Goal: Find specific fact: Find specific fact

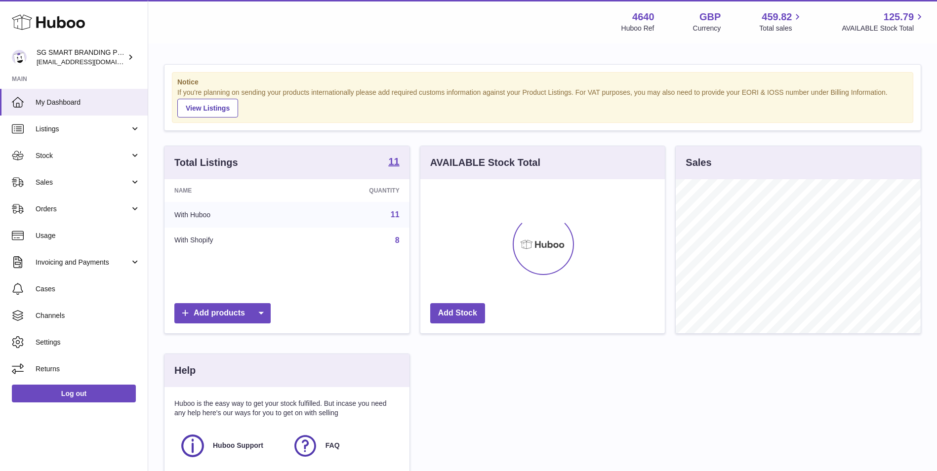
scroll to position [154, 245]
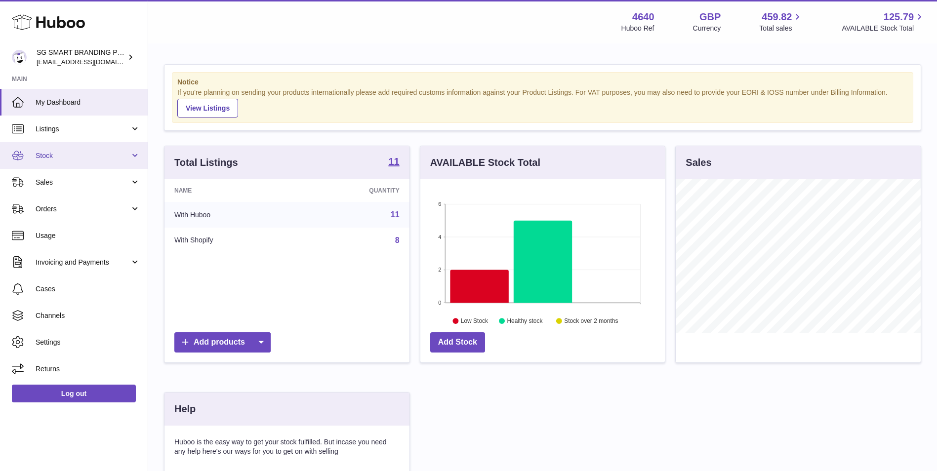
click at [52, 154] on span "Stock" at bounding box center [83, 155] width 94 height 9
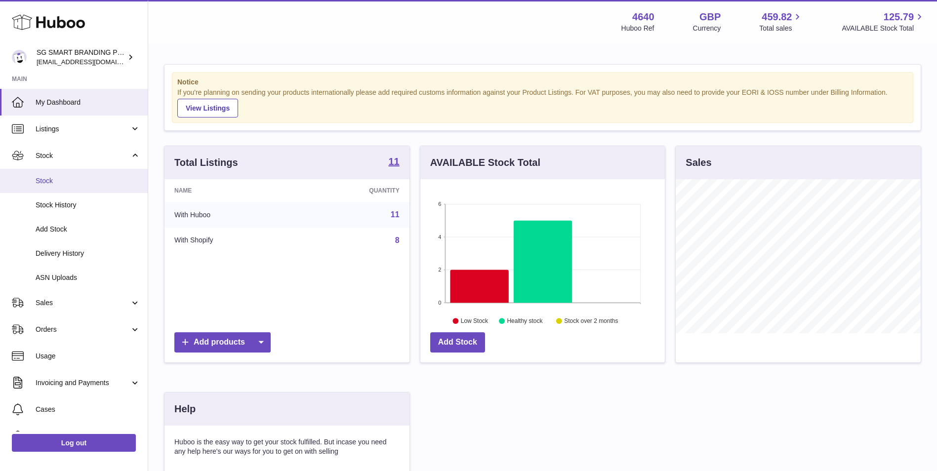
click at [55, 187] on link "Stock" at bounding box center [74, 181] width 148 height 24
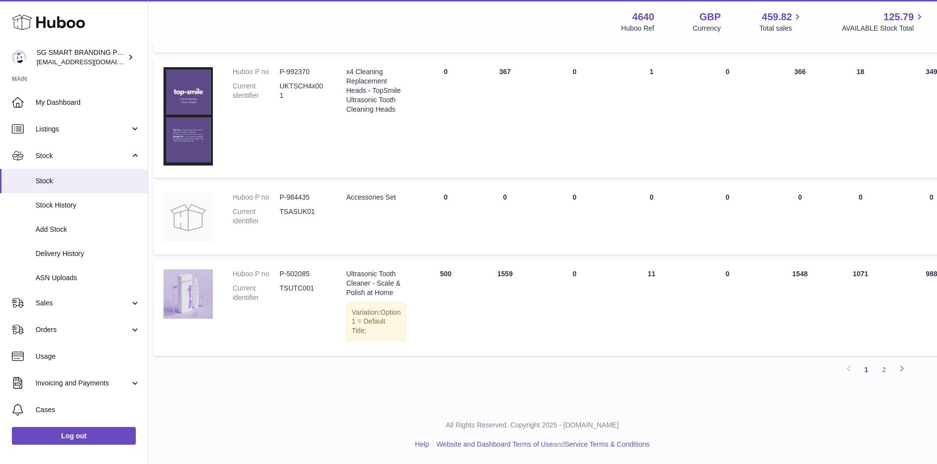
scroll to position [741, 0]
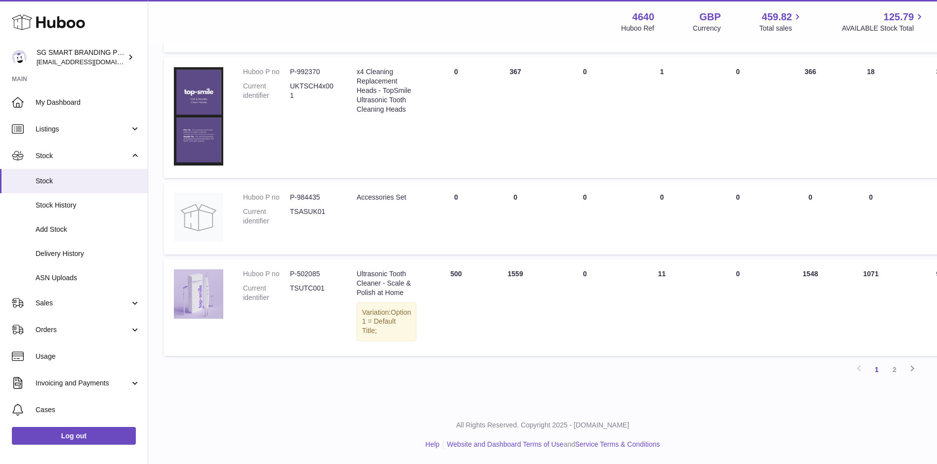
click at [301, 279] on dd "P-502085" at bounding box center [313, 273] width 47 height 9
copy dd "502085"
